Goal: Transaction & Acquisition: Purchase product/service

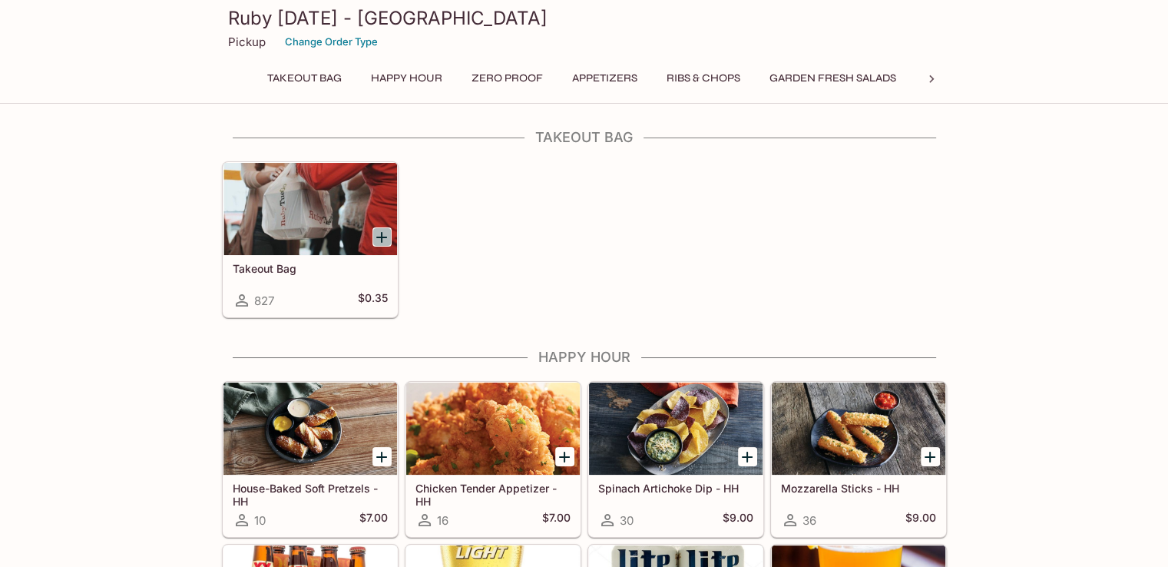
click at [378, 231] on icon "Add Takeout Bag" at bounding box center [381, 237] width 18 height 18
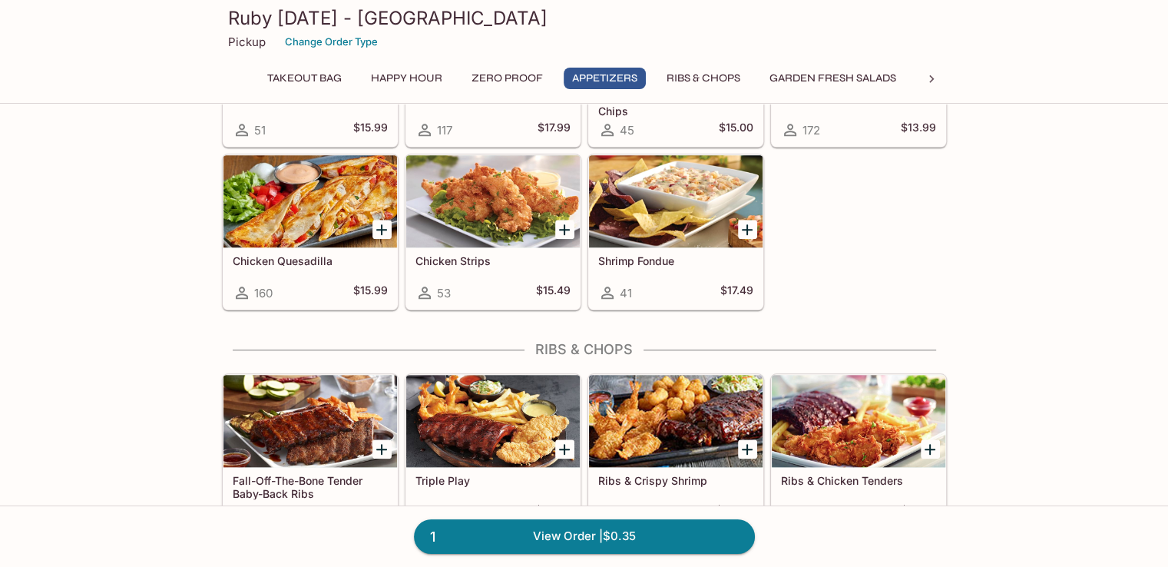
scroll to position [1536, 0]
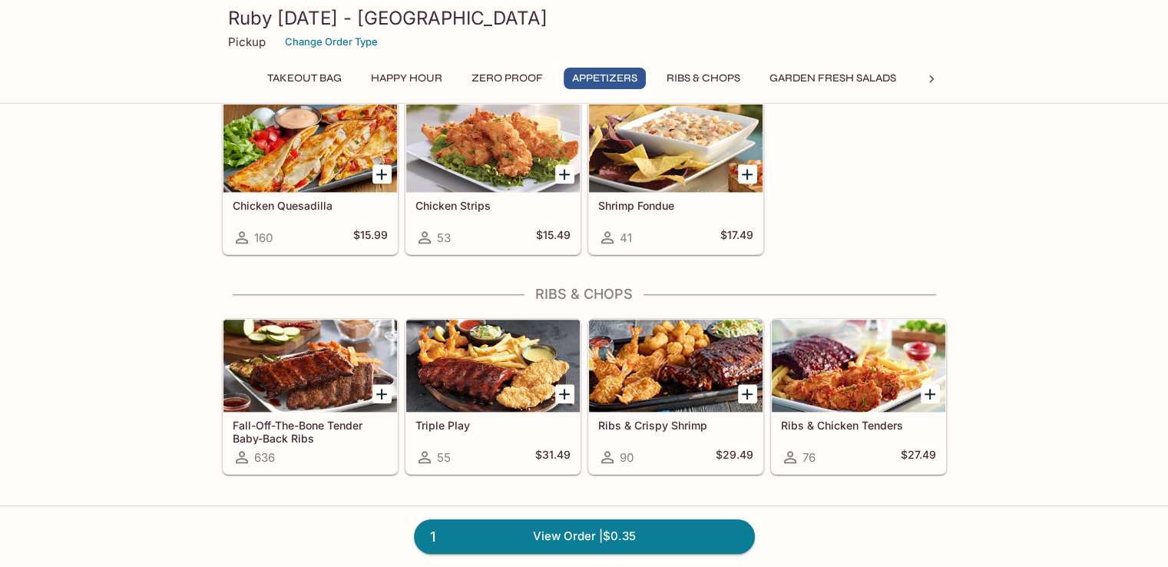
click at [308, 342] on div at bounding box center [310, 365] width 174 height 92
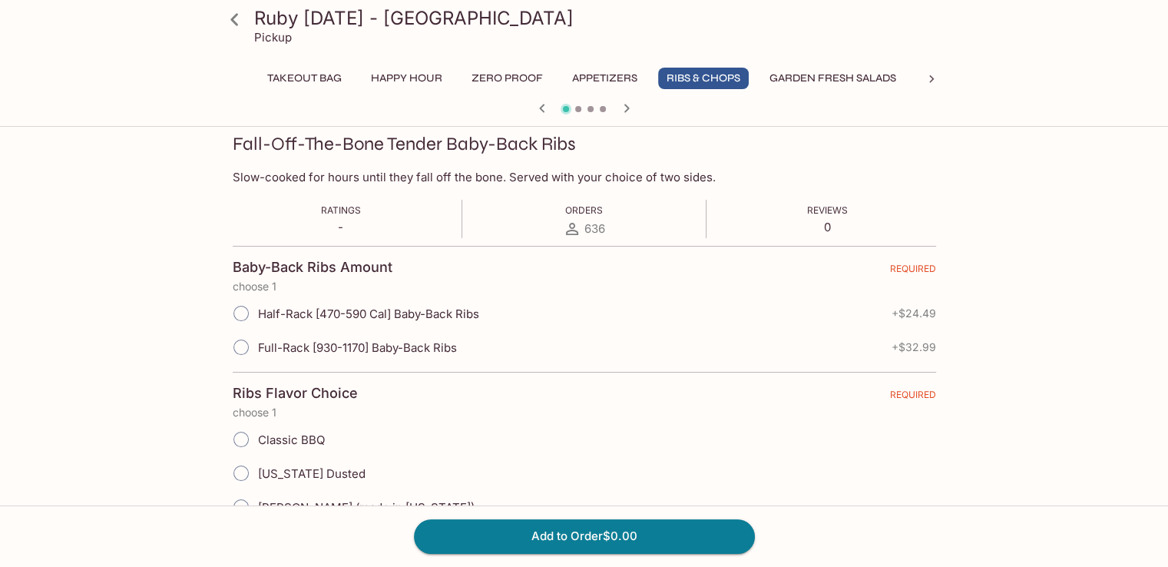
scroll to position [230, 0]
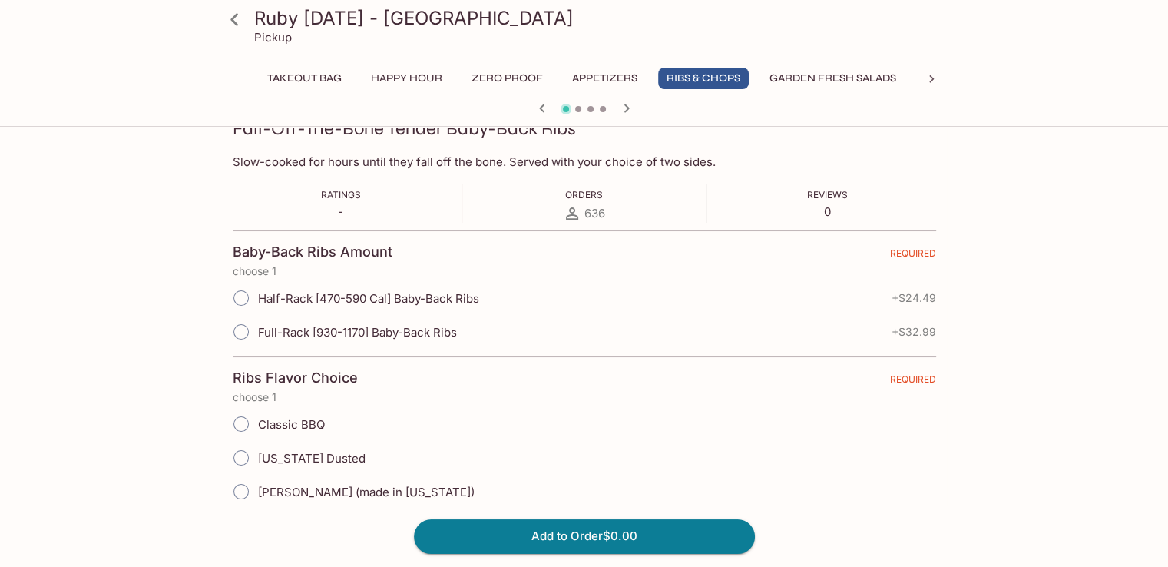
click at [241, 294] on input "Half-Rack [470-590 Cal] Baby-Back Ribs" at bounding box center [241, 298] width 32 height 32
radio input "true"
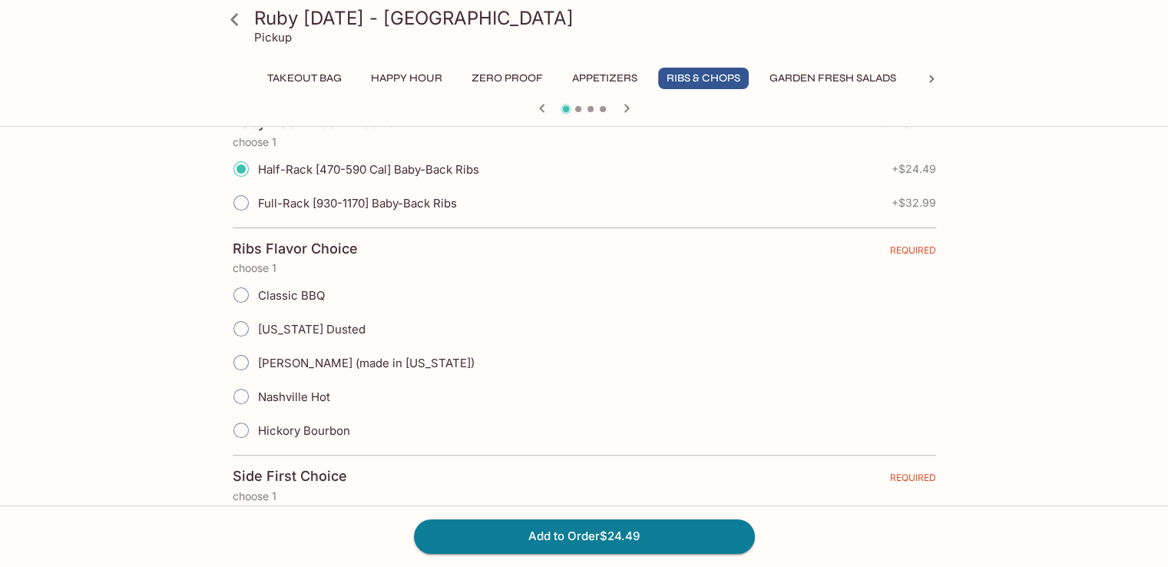
scroll to position [384, 0]
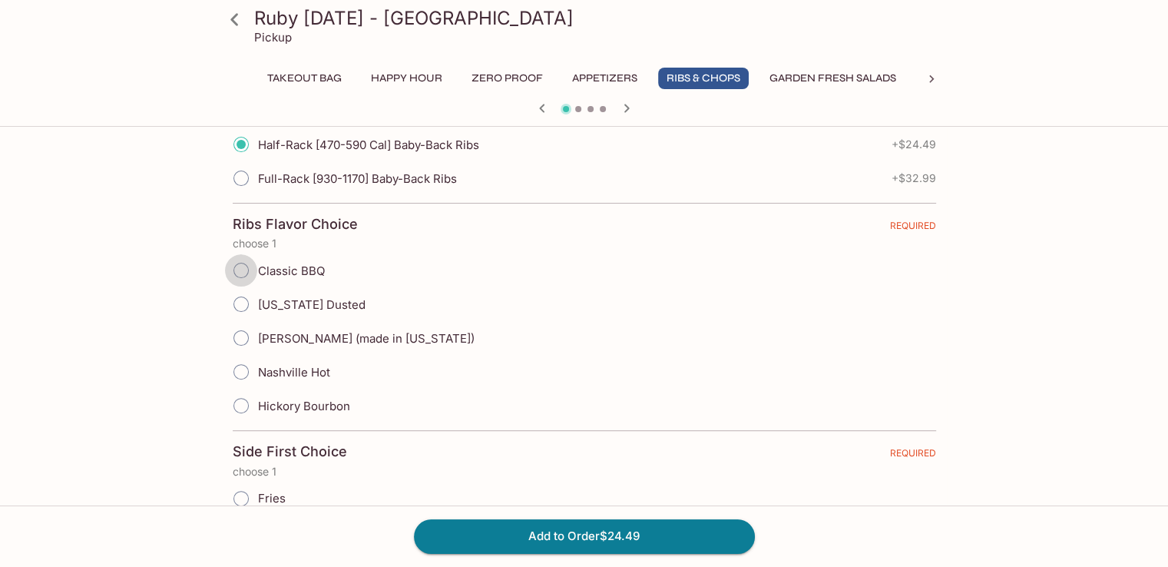
click at [238, 271] on input "Classic BBQ" at bounding box center [241, 270] width 32 height 32
radio input "true"
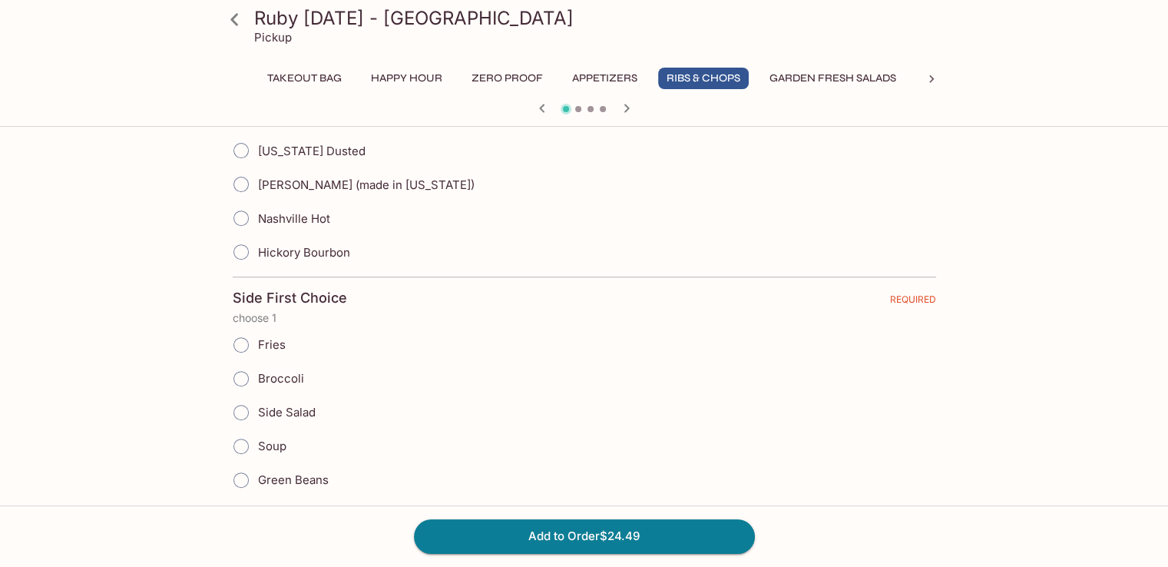
scroll to position [614, 0]
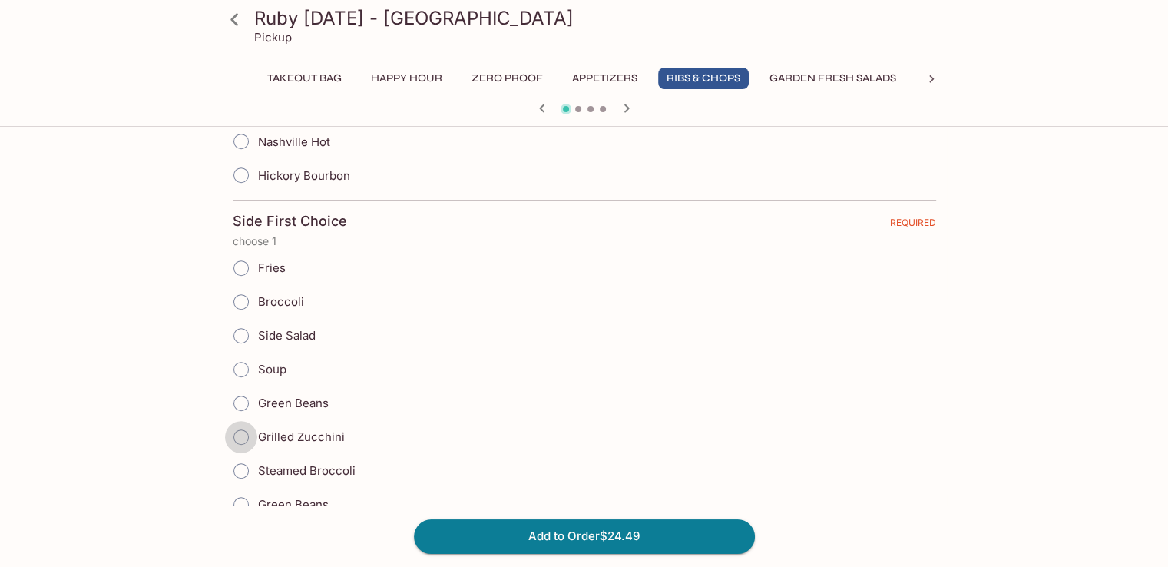
click at [237, 432] on input "Grilled Zucchini" at bounding box center [241, 437] width 32 height 32
radio input "true"
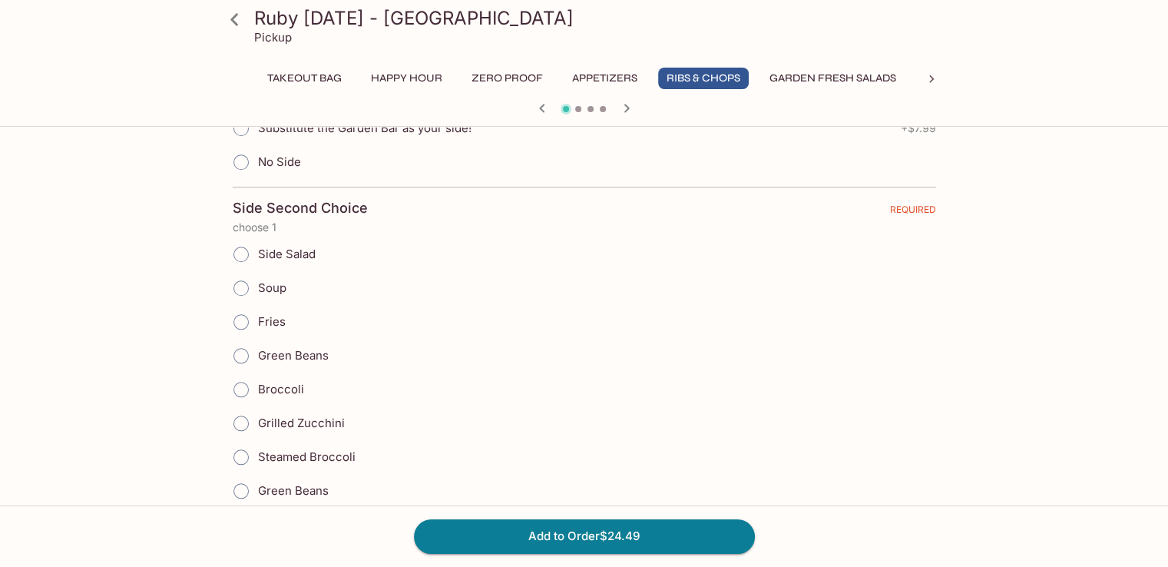
scroll to position [1613, 0]
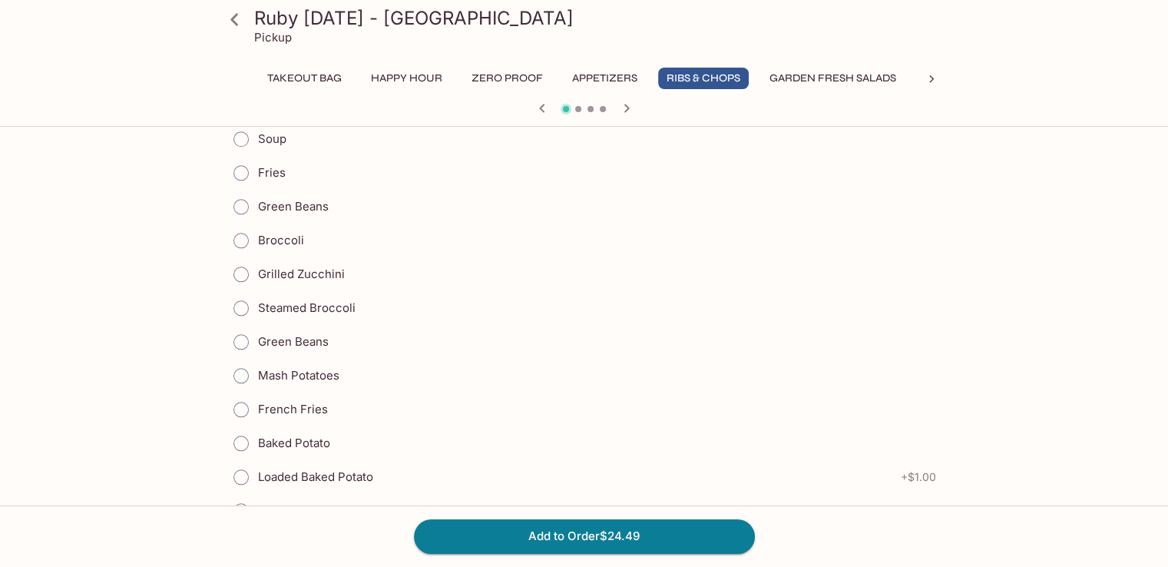
click at [240, 428] on input "Baked Potato" at bounding box center [241, 443] width 32 height 32
radio input "true"
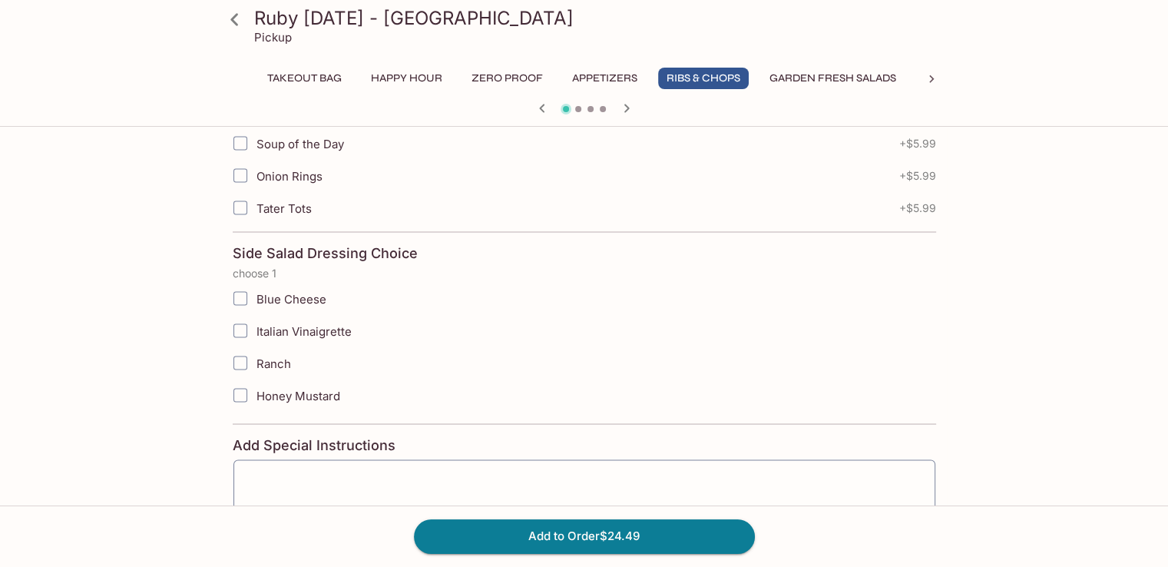
scroll to position [2966, 0]
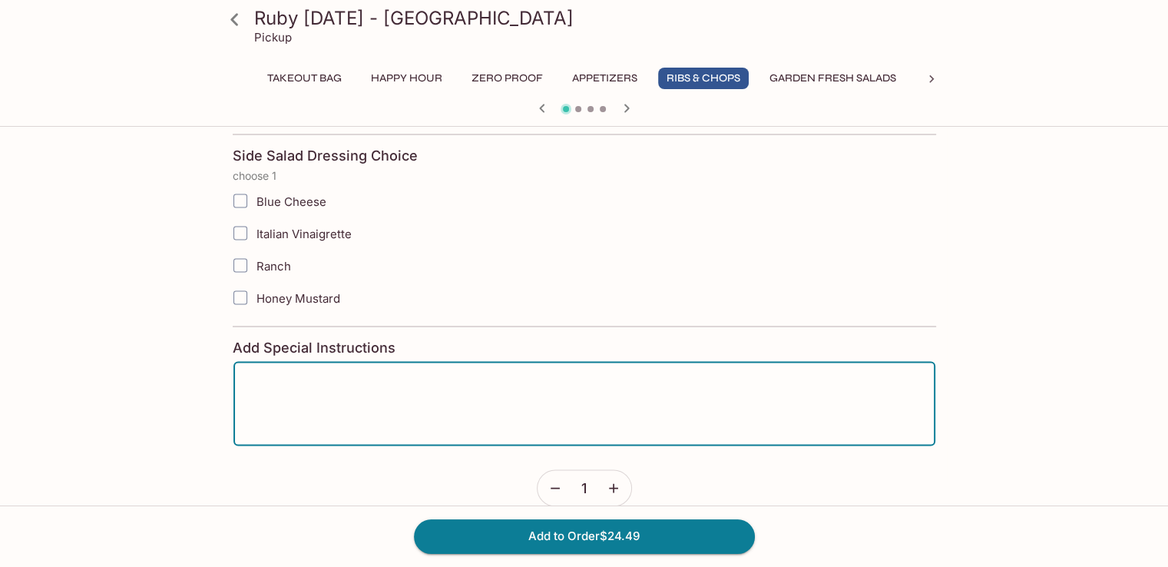
click at [398, 382] on textarea at bounding box center [584, 404] width 680 height 58
type textarea "Extra BBQ sauce please!"
click at [578, 538] on button "Add to Order $24.49" at bounding box center [584, 536] width 341 height 34
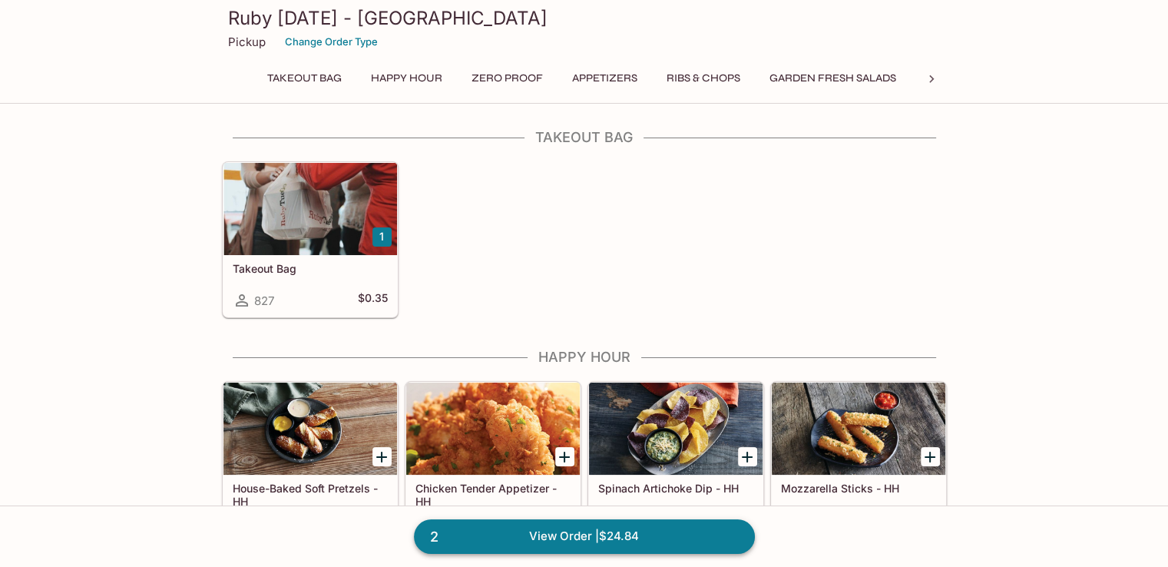
click at [620, 533] on link "2 View Order | $24.84" at bounding box center [584, 536] width 341 height 34
